Goal: Transaction & Acquisition: Purchase product/service

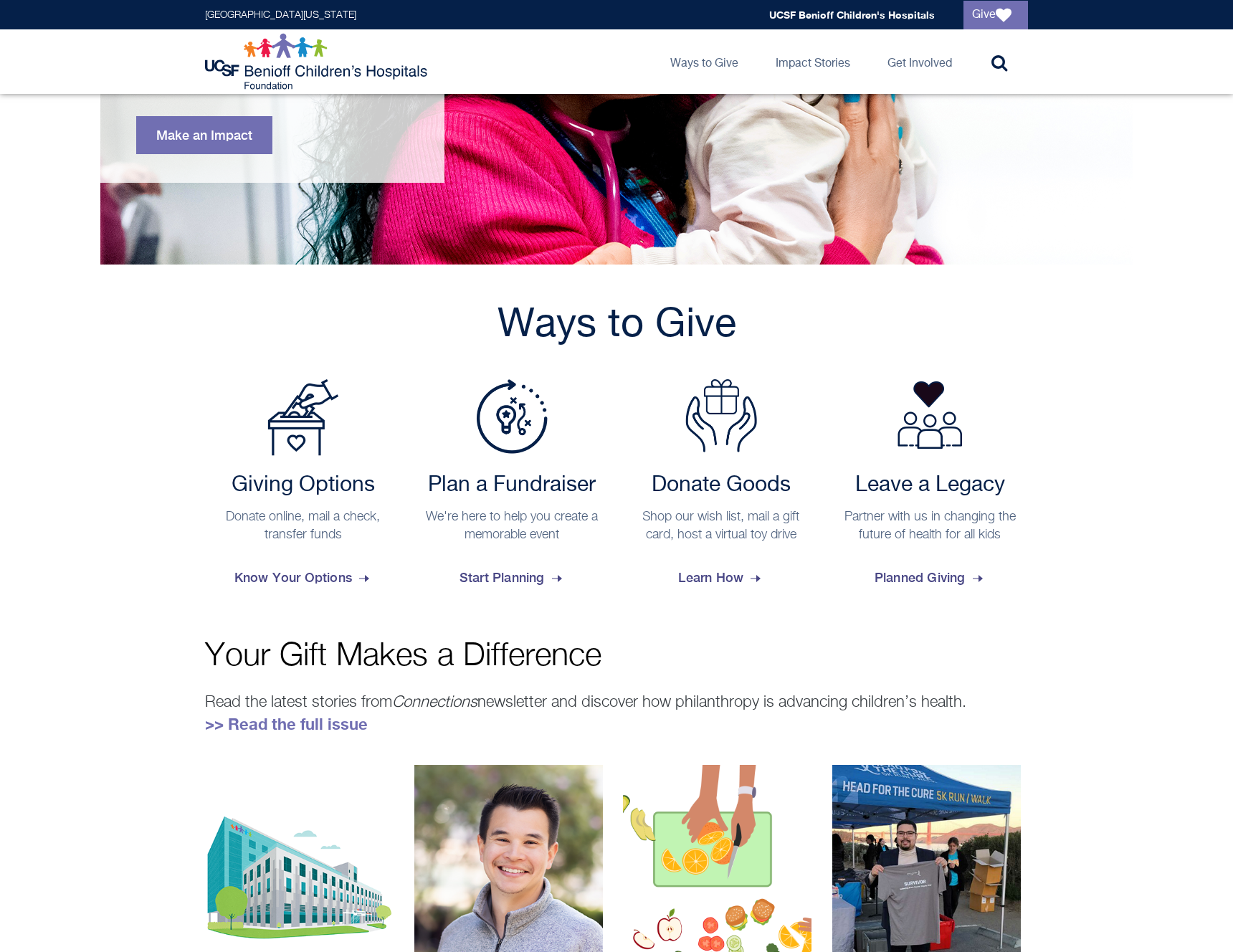
scroll to position [345, 0]
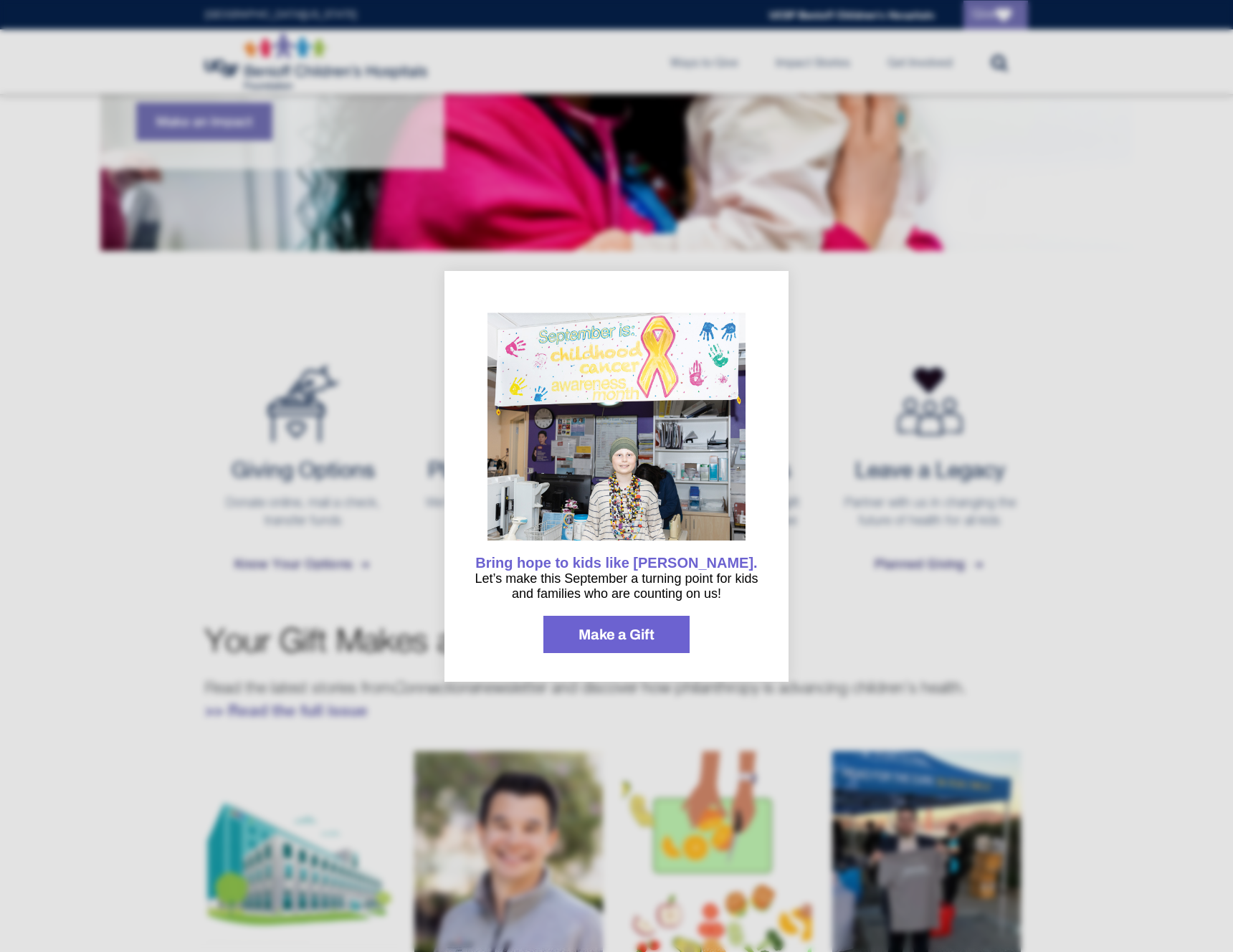
click at [324, 519] on div at bounding box center [616, 476] width 1233 height 952
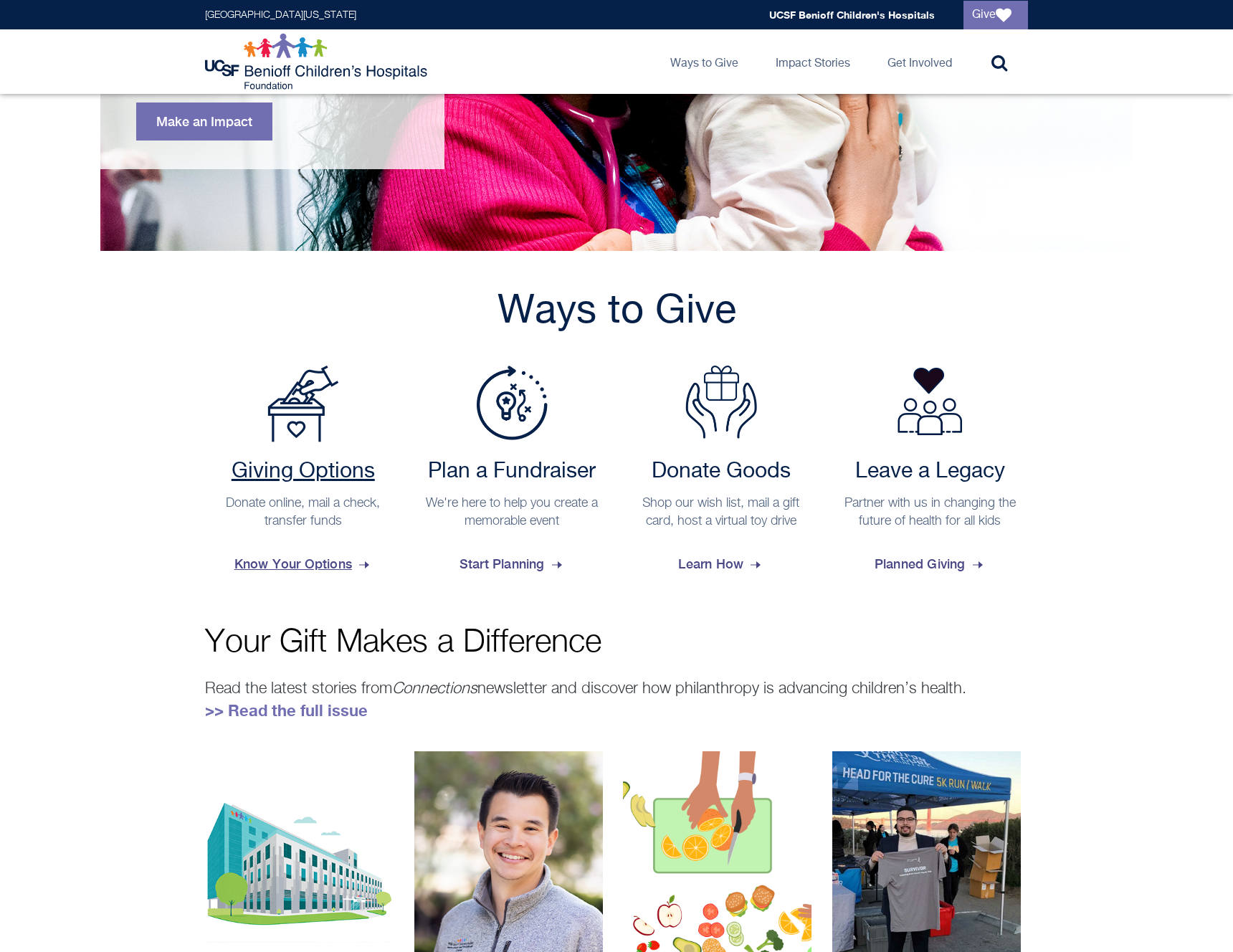
click at [282, 463] on h2 "Giving Options" at bounding box center [303, 471] width 183 height 26
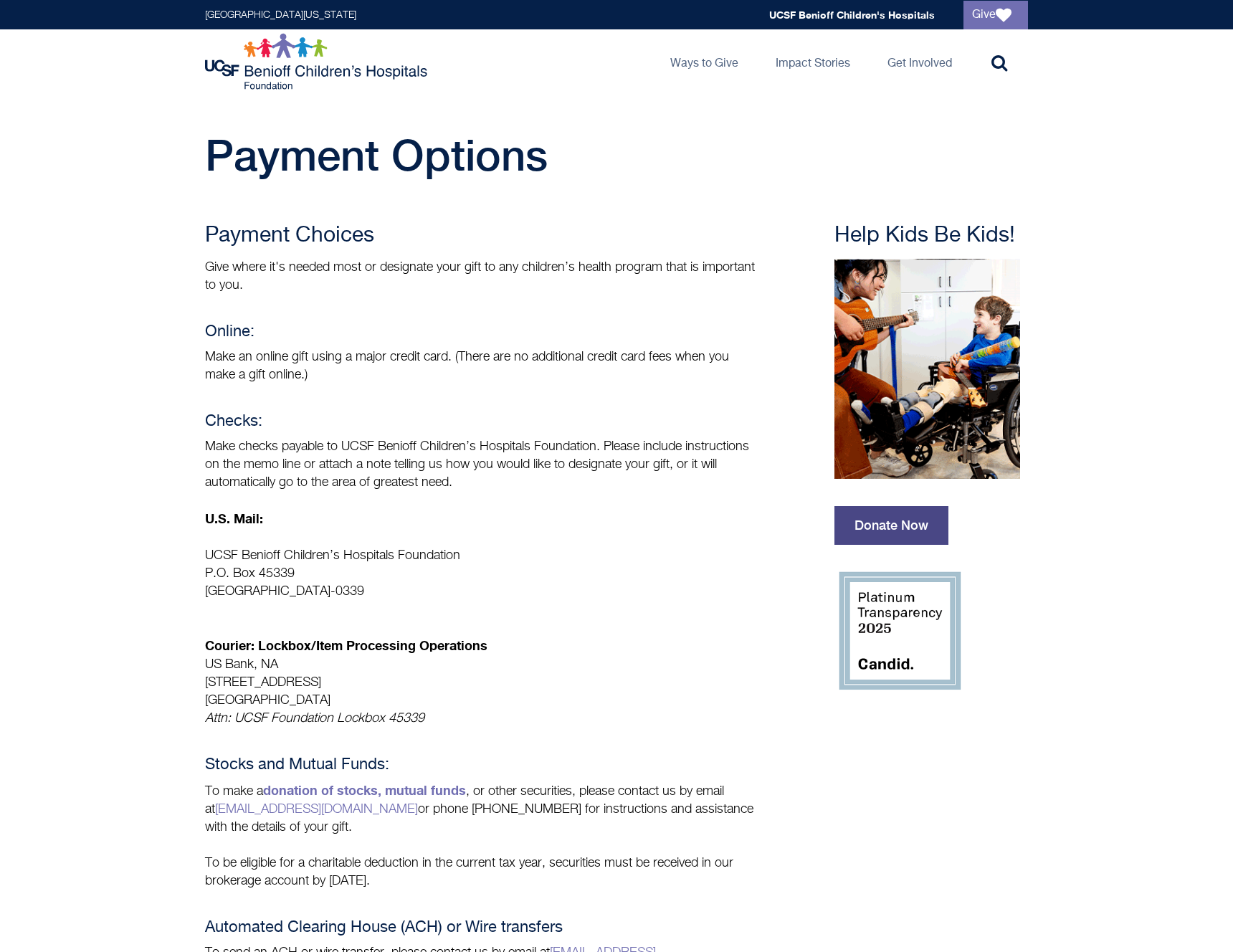
click at [916, 527] on link "Donate Now" at bounding box center [892, 525] width 114 height 39
